Goal: Task Accomplishment & Management: Manage account settings

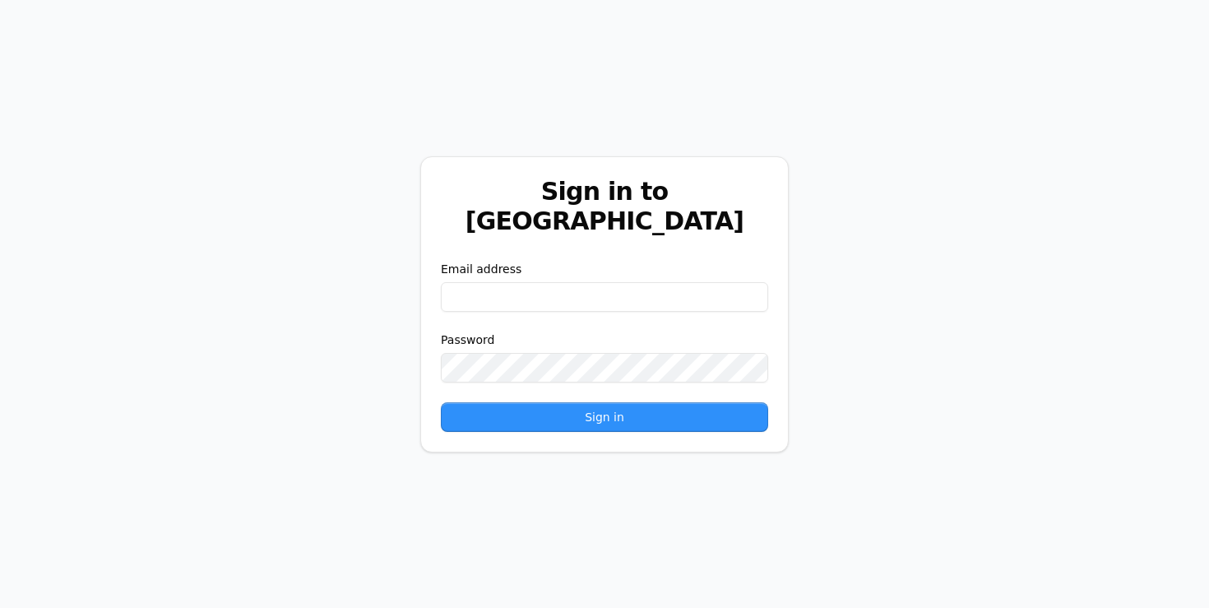
click at [518, 282] on input "email" at bounding box center [604, 297] width 327 height 30
paste input "**********"
type input "**********"
click at [483, 402] on button "Sign in" at bounding box center [604, 417] width 327 height 30
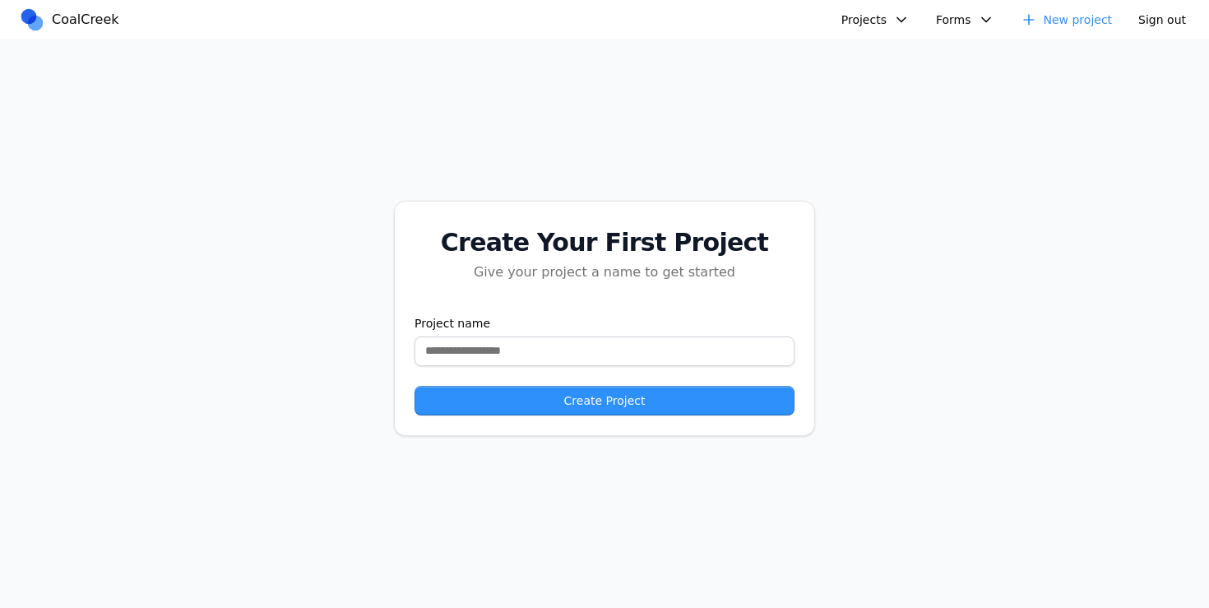
click at [852, 12] on button "Projects" at bounding box center [875, 20] width 88 height 26
click at [905, 80] on link "New project" at bounding box center [936, 92] width 187 height 26
click at [567, 347] on input "text" at bounding box center [604, 351] width 380 height 30
type input "**********"
click at [611, 408] on button "Create Project" at bounding box center [604, 401] width 380 height 30
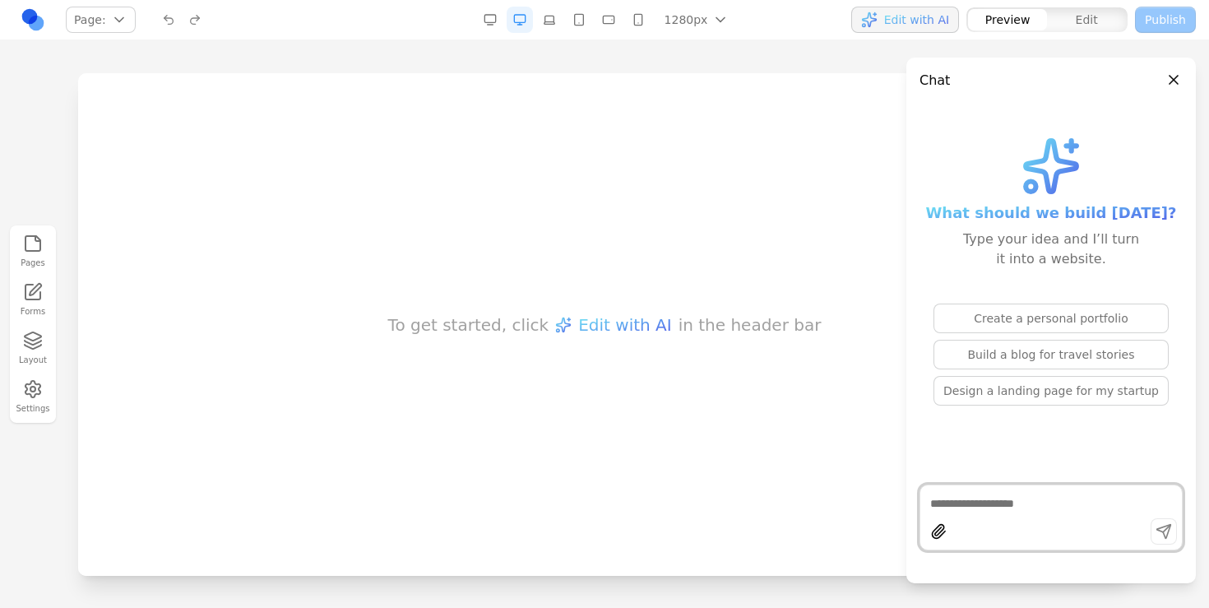
click at [29, 22] on link at bounding box center [33, 20] width 26 height 26
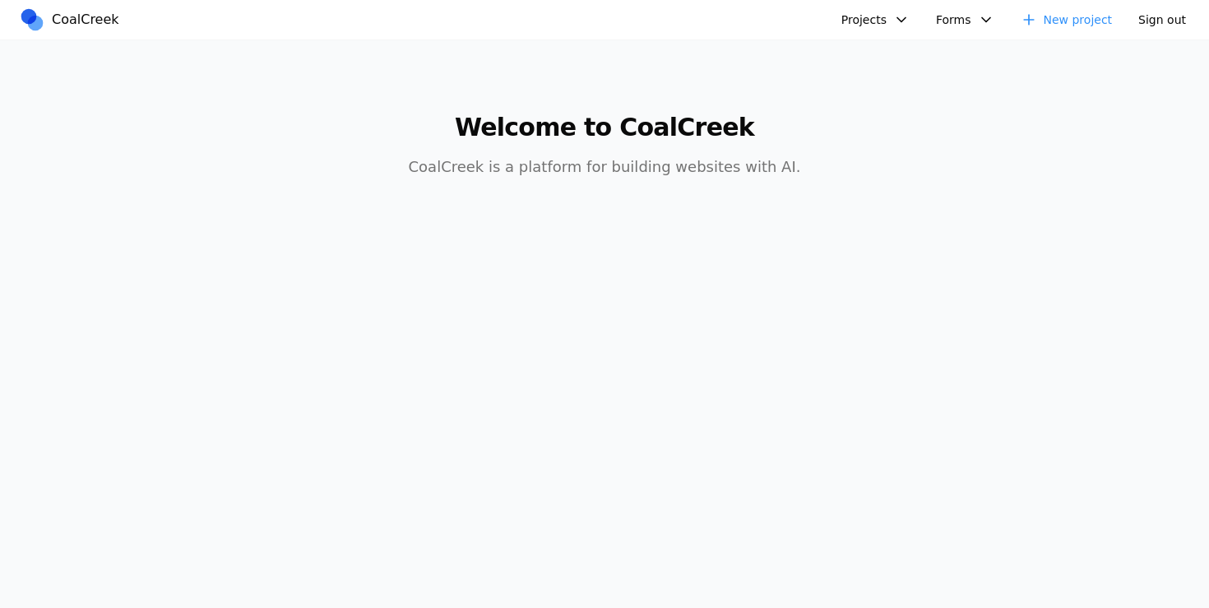
click at [862, 16] on button "Projects" at bounding box center [875, 20] width 88 height 26
click at [899, 82] on link "AIC - Coal Creek Team Version" at bounding box center [936, 86] width 187 height 28
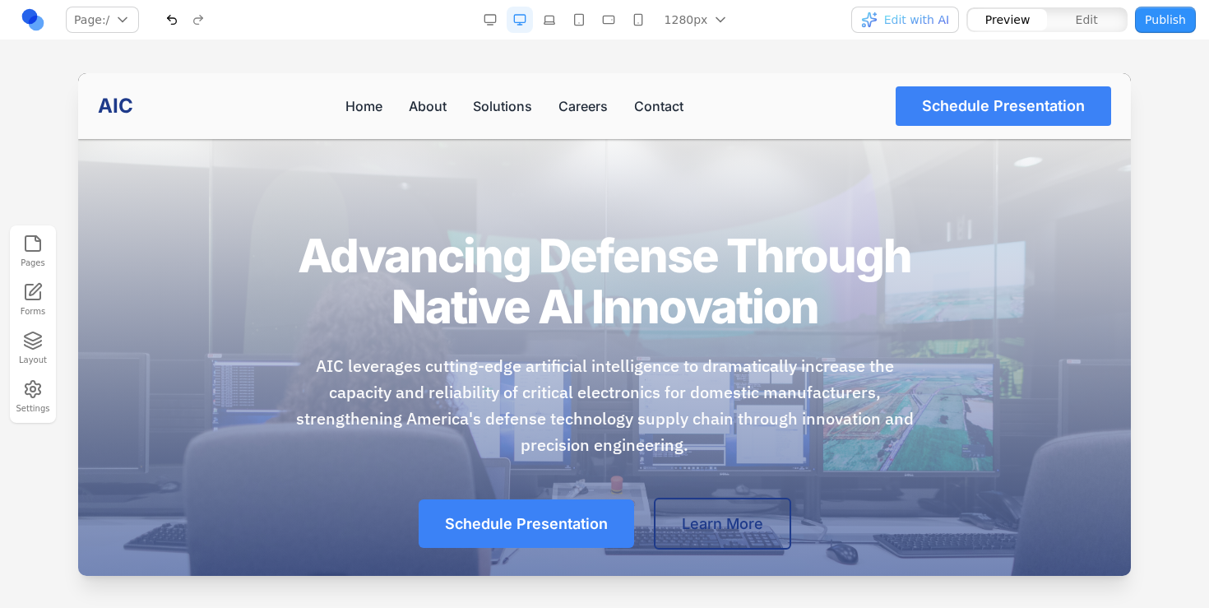
click at [26, 392] on icon "button" at bounding box center [33, 389] width 20 height 20
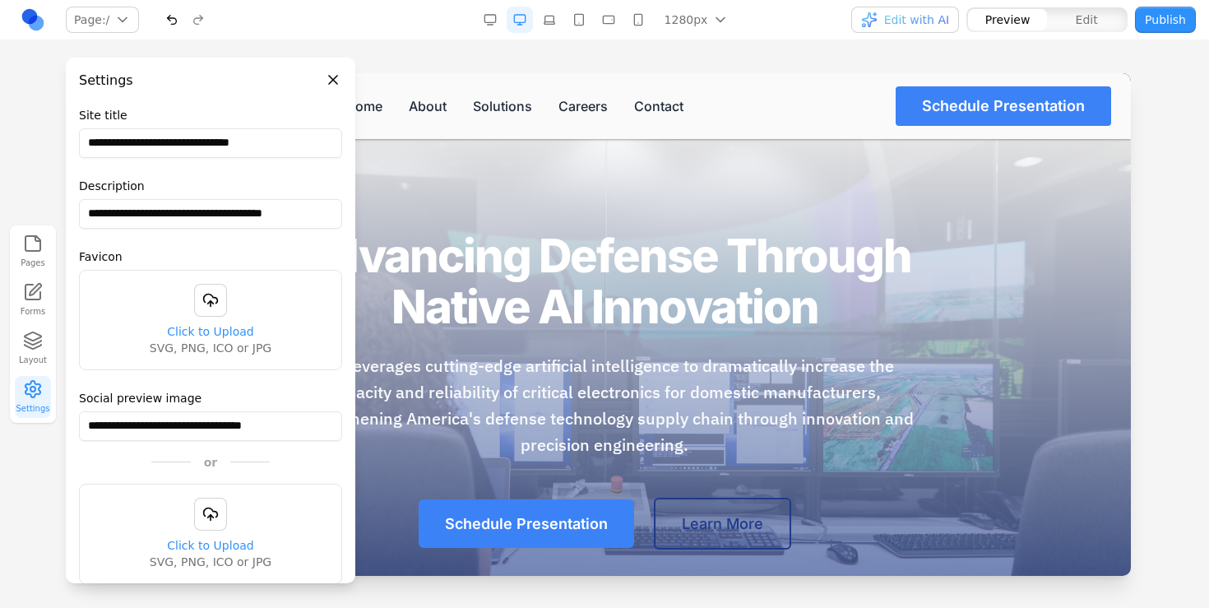
click at [561, 375] on p "AIC leverages cutting-edge artificial intelligence to dramatically increase the…" at bounding box center [605, 405] width 632 height 105
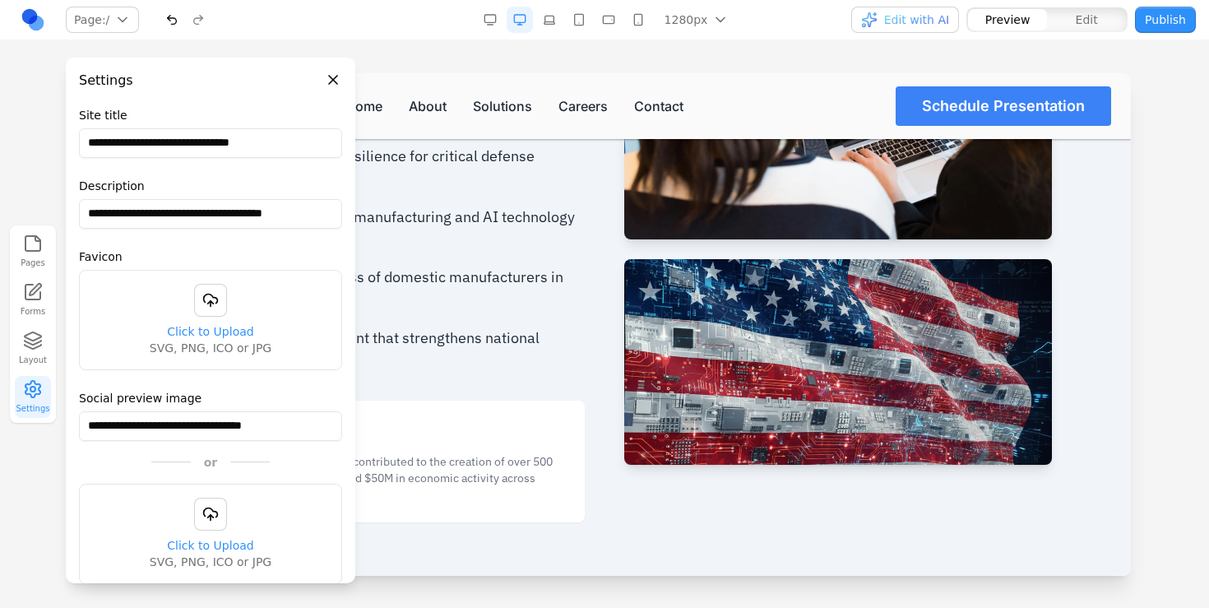
scroll to position [3472, 0]
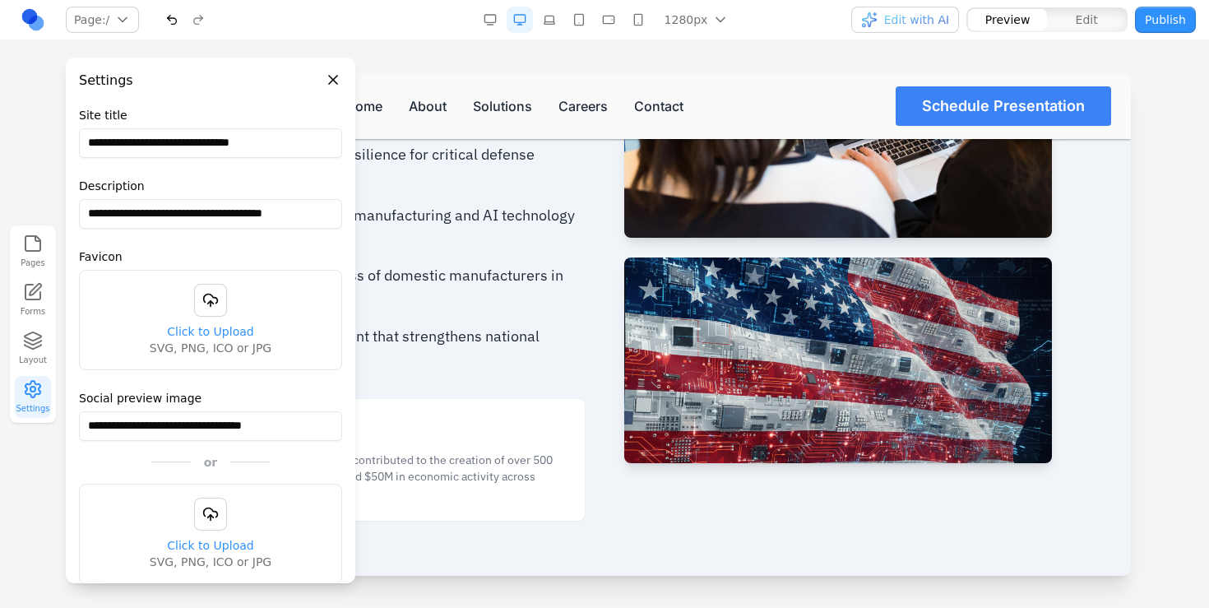
click at [603, 420] on div "Advancing National Security Through Innovation Our AI-driven solutions strength…" at bounding box center [604, 227] width 895 height 586
click at [795, 340] on img at bounding box center [838, 360] width 428 height 206
click at [332, 77] on button "Close panel" at bounding box center [333, 80] width 18 height 18
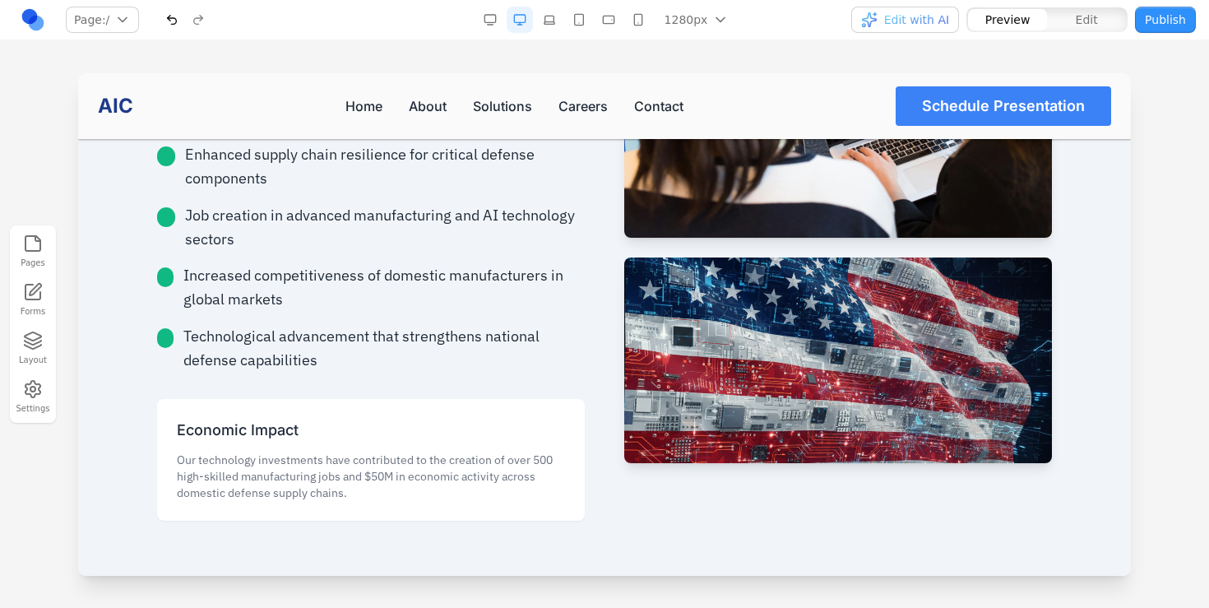
click at [637, 303] on img at bounding box center [838, 360] width 428 height 206
click at [678, 317] on img at bounding box center [838, 360] width 428 height 206
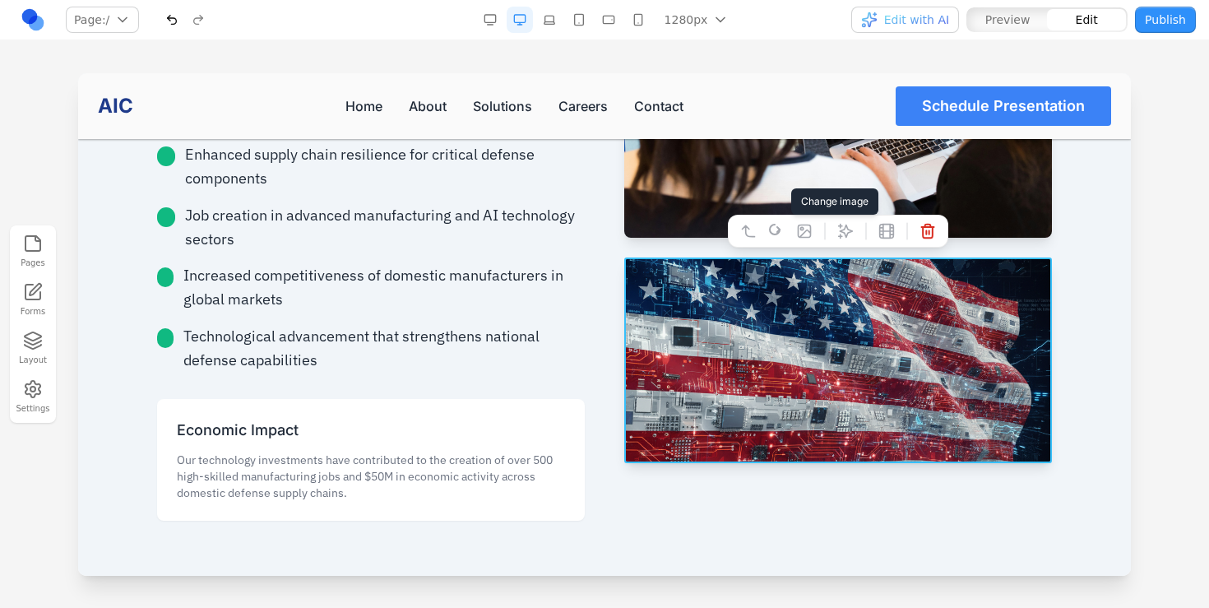
click at [805, 226] on icon at bounding box center [804, 231] width 16 height 16
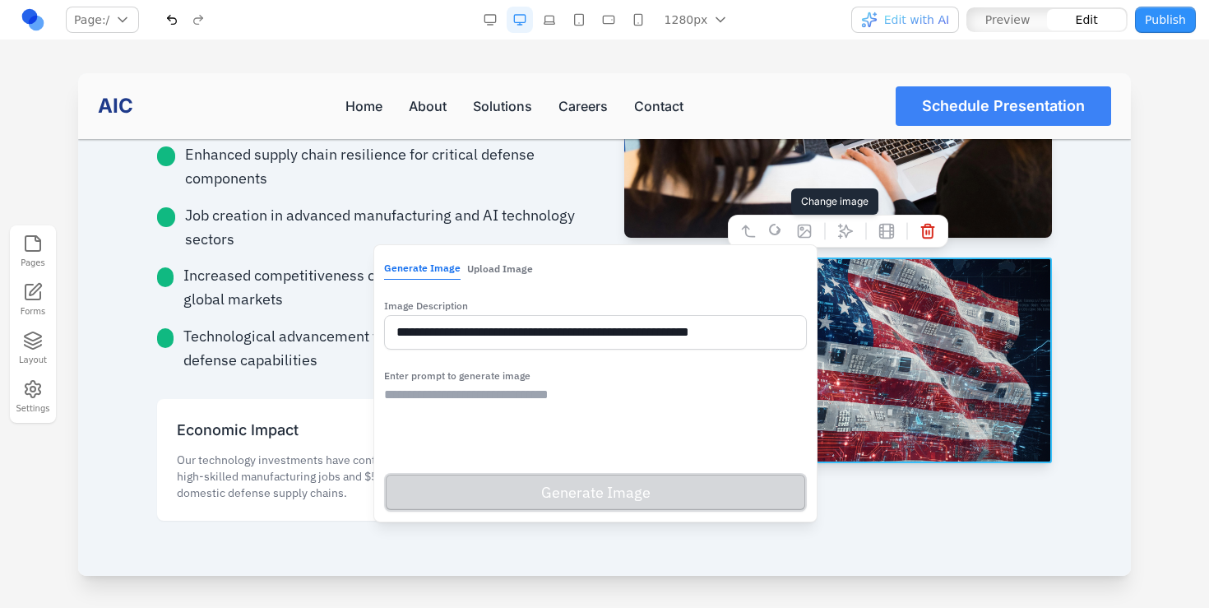
click at [492, 267] on button "Upload Image" at bounding box center [500, 268] width 66 height 21
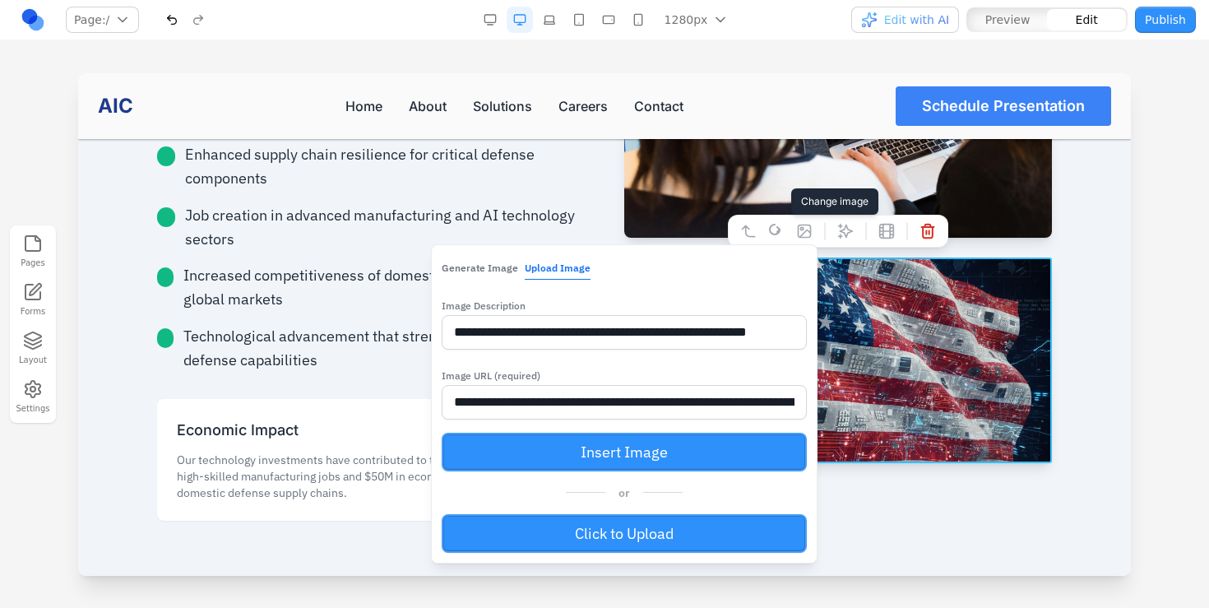
click at [535, 399] on input "**********" at bounding box center [624, 402] width 365 height 35
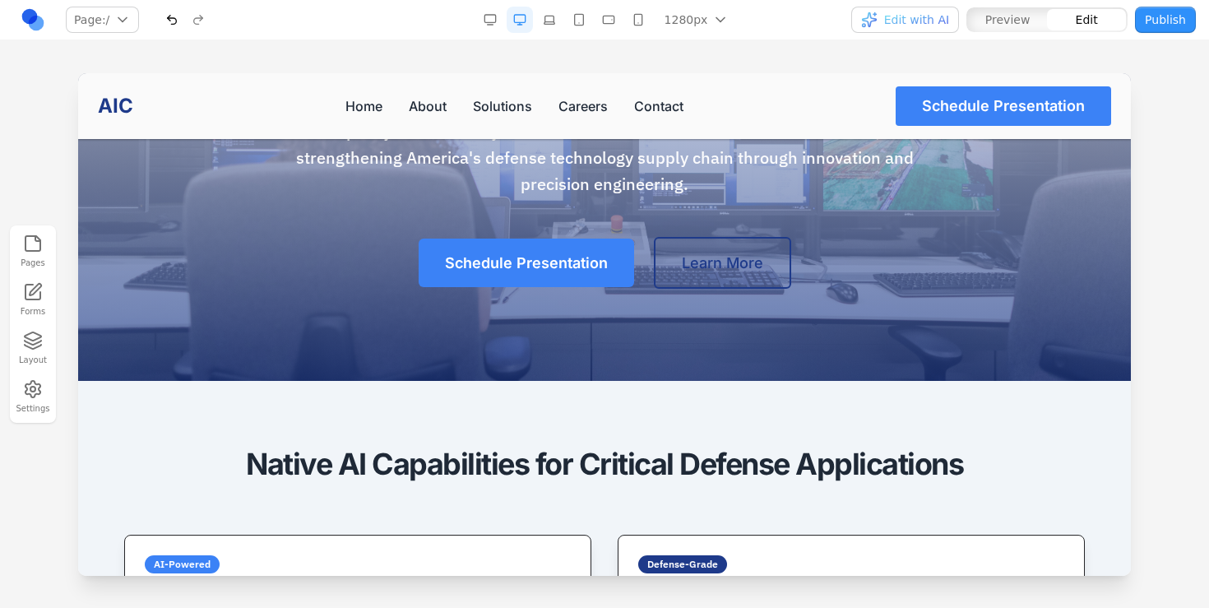
scroll to position [0, 0]
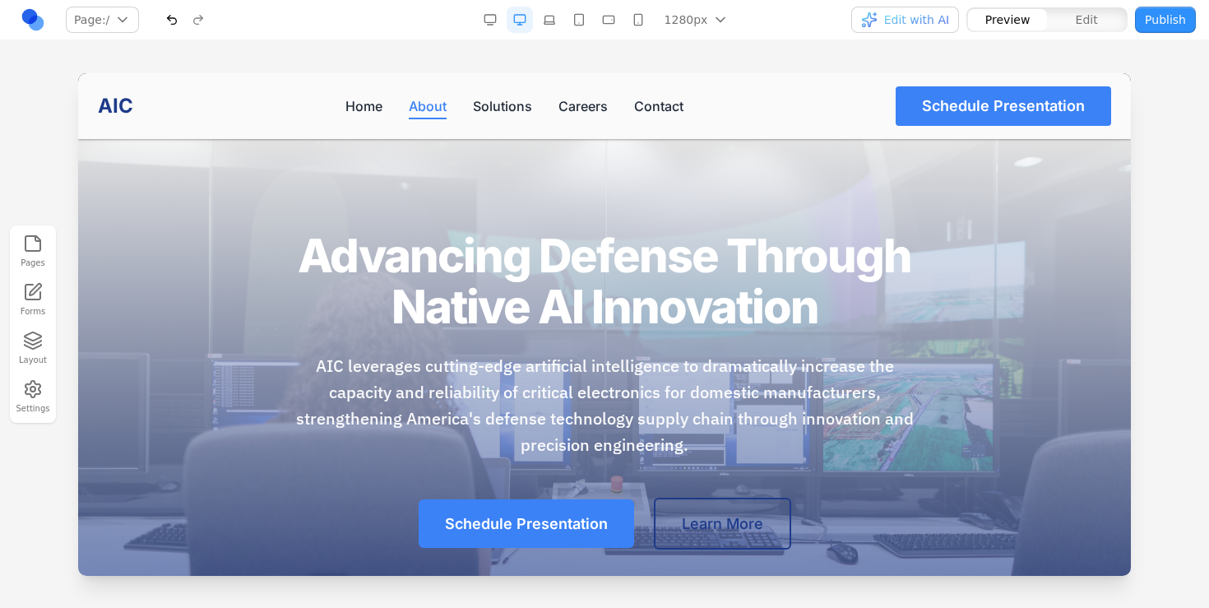
click at [431, 97] on link "About" at bounding box center [428, 106] width 38 height 20
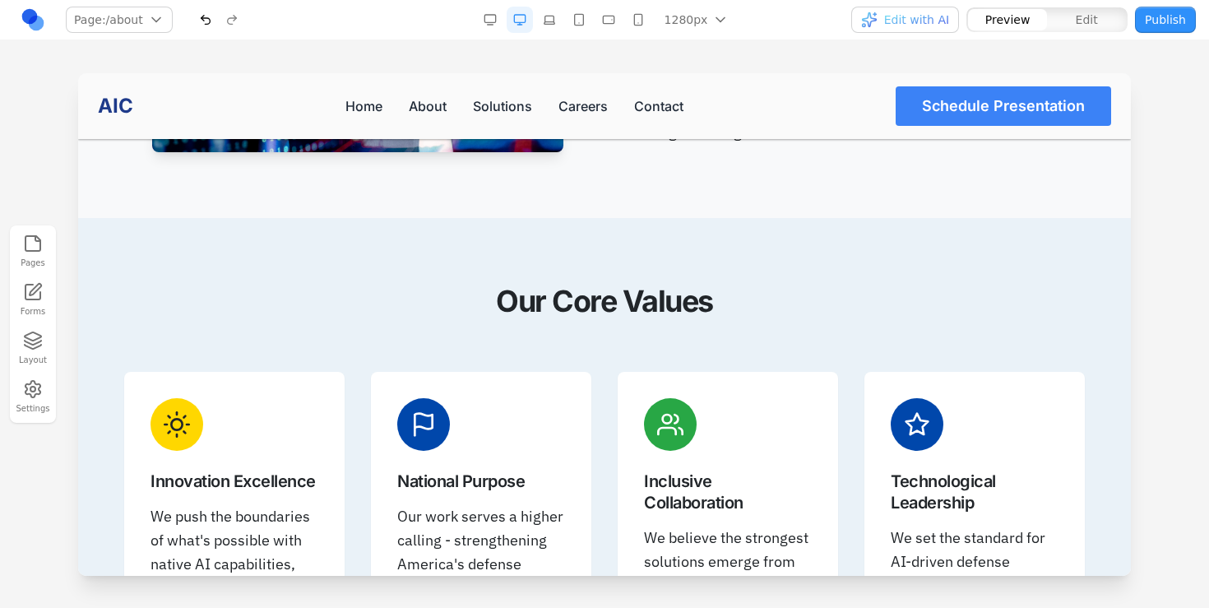
scroll to position [1927, 0]
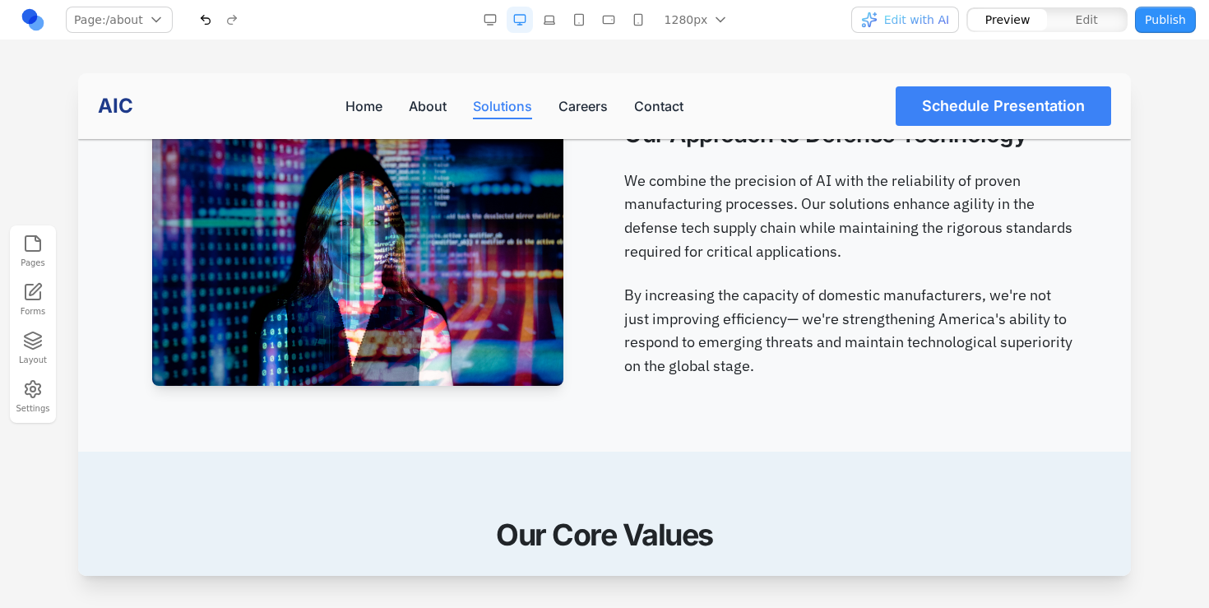
click at [512, 109] on link "Solutions" at bounding box center [502, 106] width 59 height 20
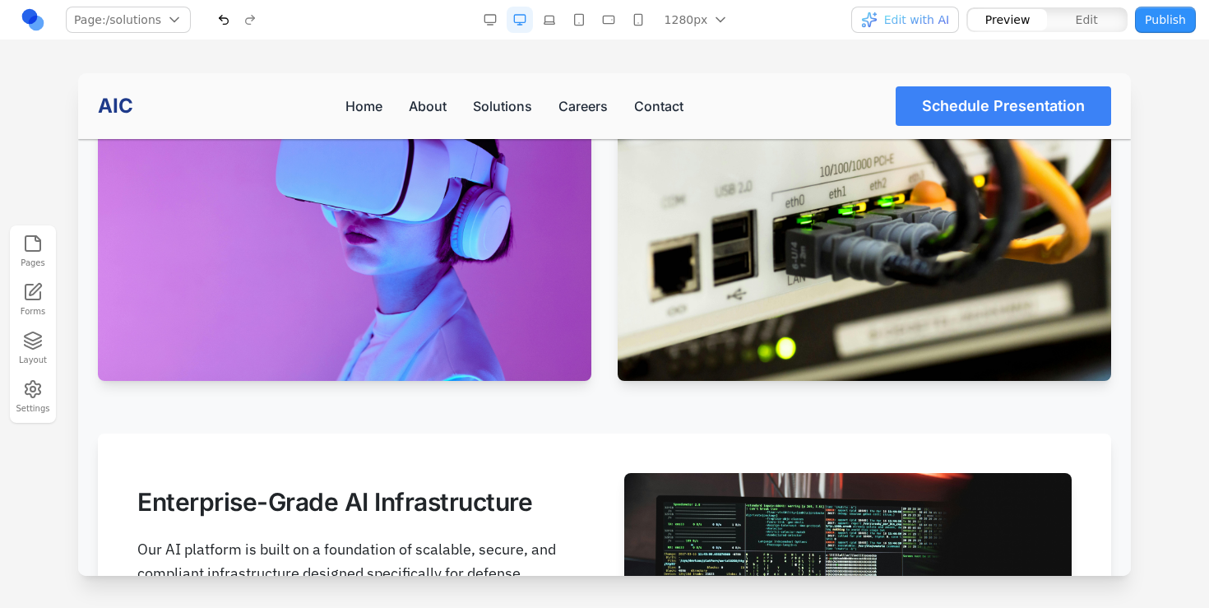
scroll to position [2605, 0]
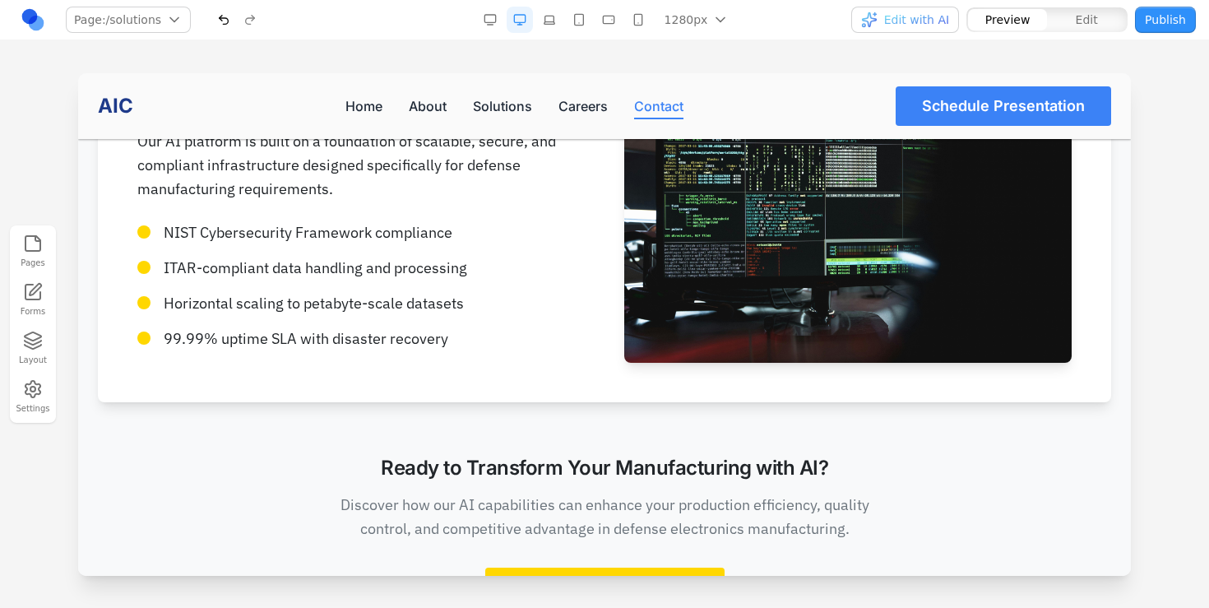
click at [659, 113] on link "Contact" at bounding box center [658, 106] width 49 height 20
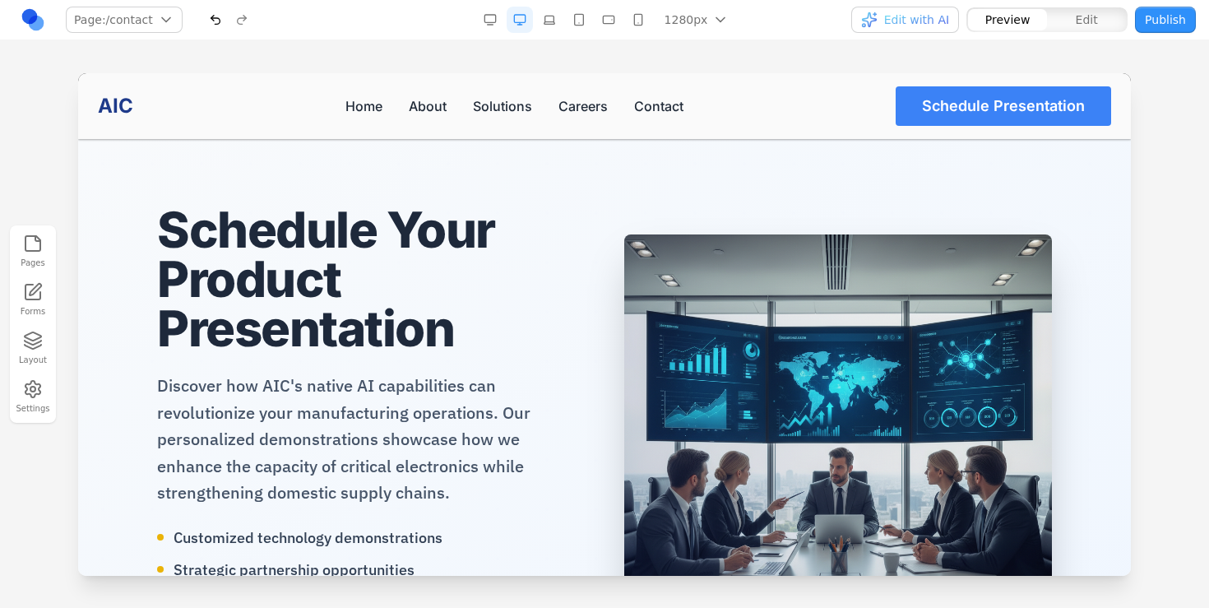
click at [604, 94] on div "AIC Home About Solutions Careers Contact Schedule Presentation" at bounding box center [604, 106] width 1053 height 66
click at [23, 383] on icon "button" at bounding box center [33, 389] width 20 height 20
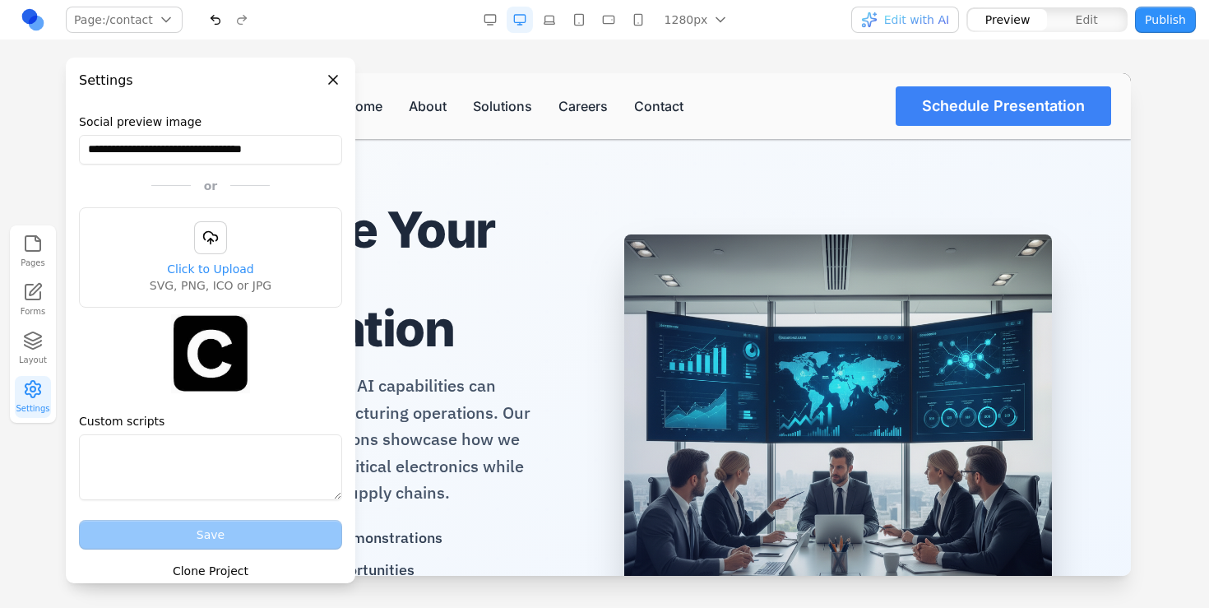
scroll to position [328, 0]
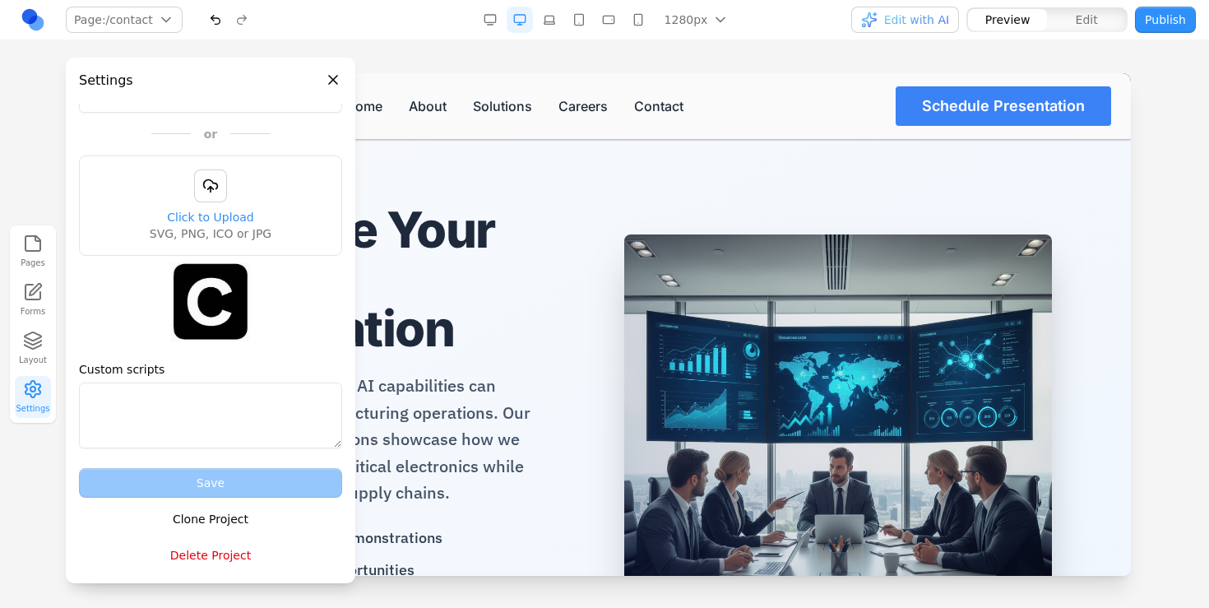
click at [195, 552] on button "Delete Project" at bounding box center [210, 555] width 263 height 30
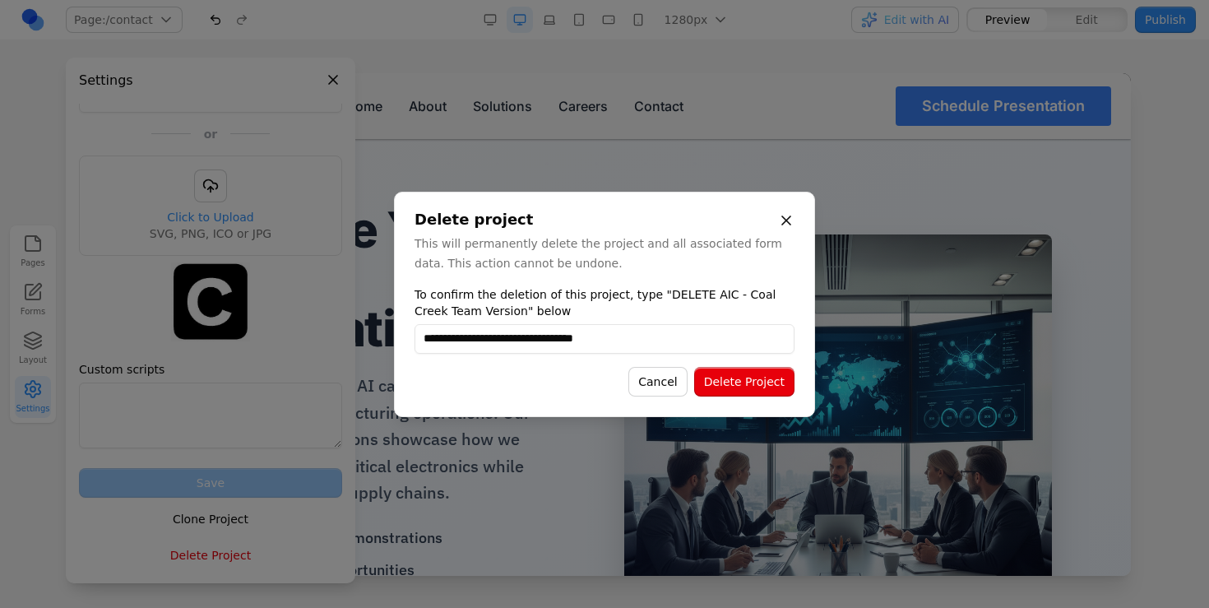
type input "**********"
click at [748, 385] on button "Delete Project" at bounding box center [744, 382] width 100 height 30
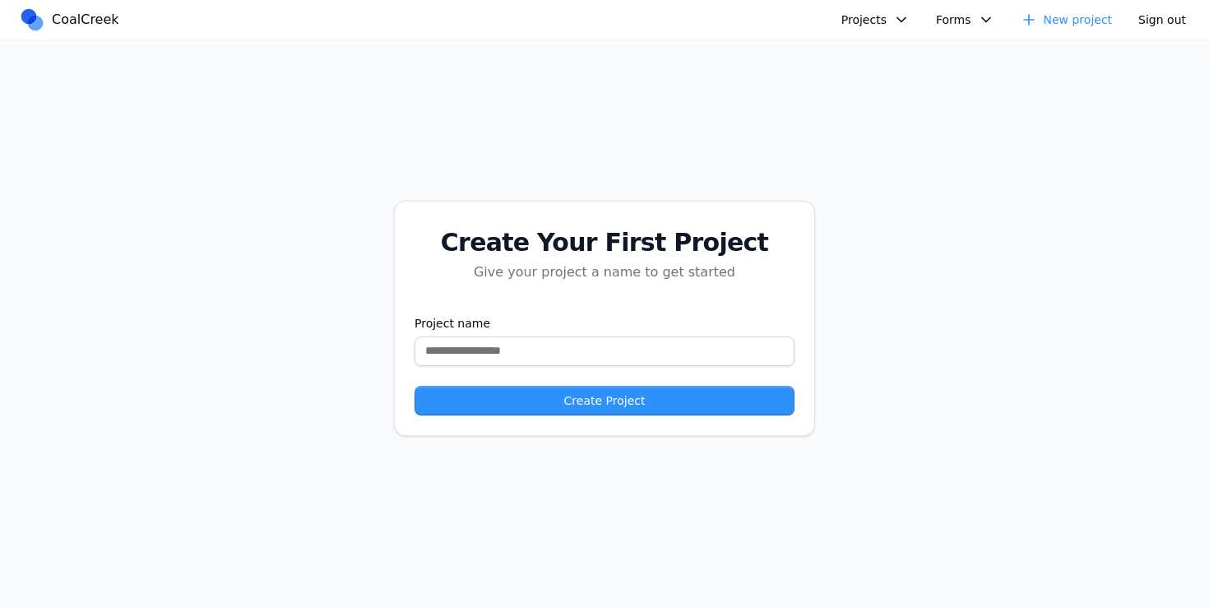
click at [868, 139] on div "Create Your First Project Give your project a name to get started Project name …" at bounding box center [604, 317] width 1209 height 555
